Goal: Task Accomplishment & Management: Complete application form

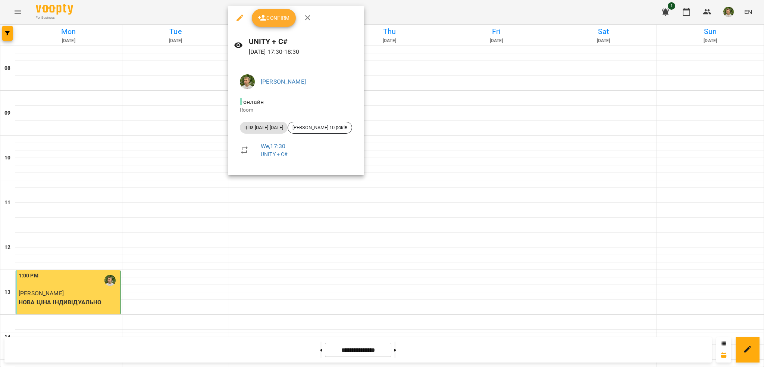
scroll to position [336, 0]
click at [271, 19] on span "Confirm" at bounding box center [274, 17] width 32 height 9
click at [276, 22] on span "Confirm" at bounding box center [274, 17] width 32 height 9
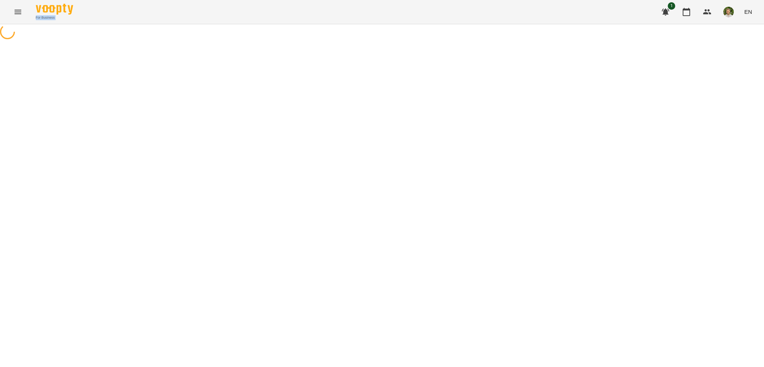
click at [276, 22] on div "For Business 1 EN" at bounding box center [382, 12] width 764 height 24
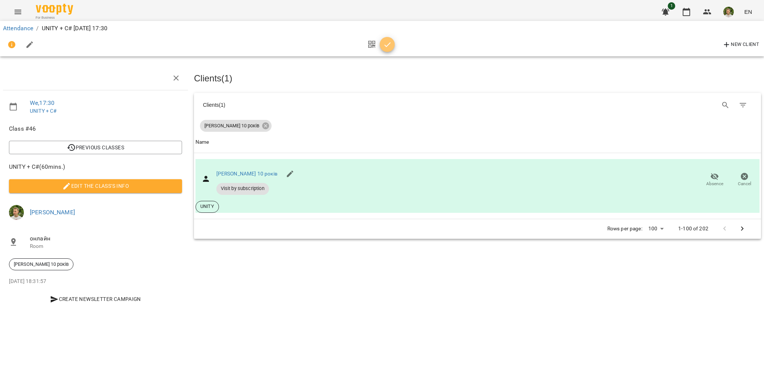
click at [383, 44] on icon "button" at bounding box center [387, 44] width 9 height 9
click at [390, 47] on icon "button" at bounding box center [387, 44] width 9 height 9
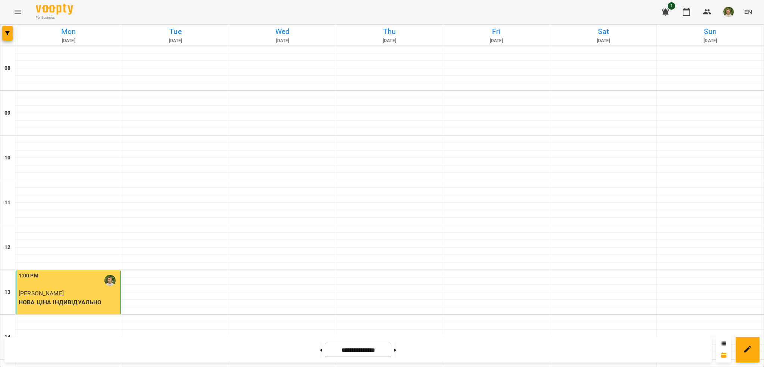
scroll to position [410, 0]
